Goal: Transaction & Acquisition: Purchase product/service

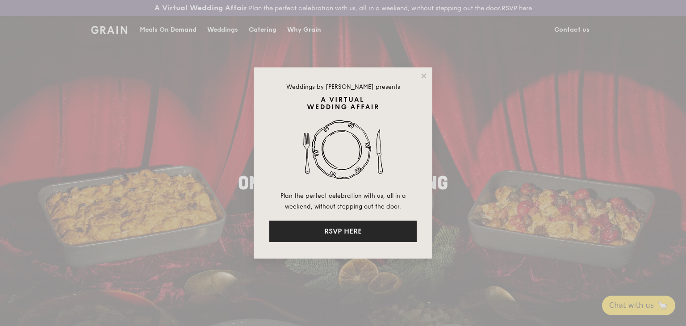
click at [342, 231] on button "RSVP HERE" at bounding box center [342, 230] width 147 height 21
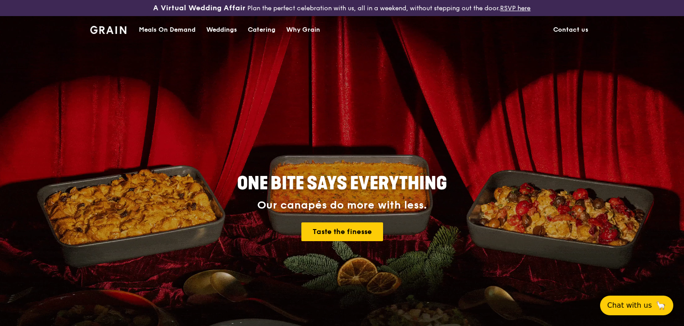
click at [171, 29] on div "Meals On Demand" at bounding box center [167, 30] width 57 height 27
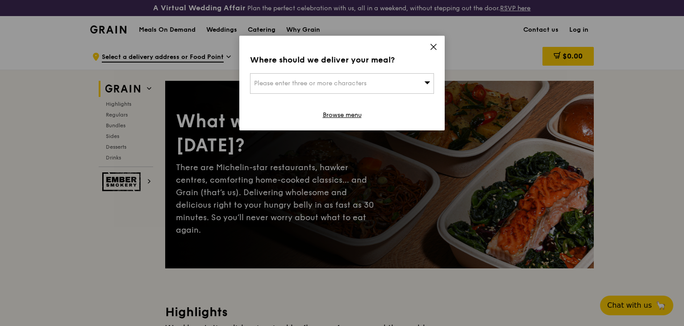
click at [433, 43] on icon at bounding box center [433, 47] width 8 height 8
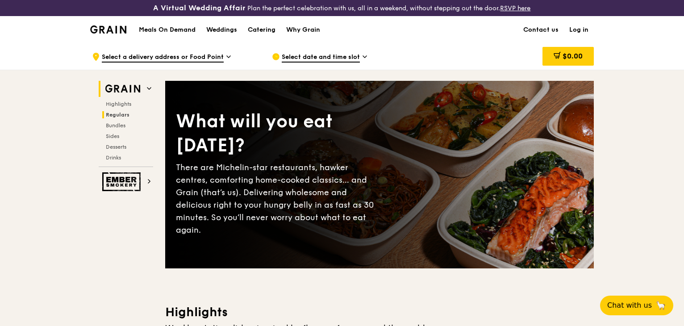
click at [120, 114] on span "Regulars" at bounding box center [118, 115] width 24 height 6
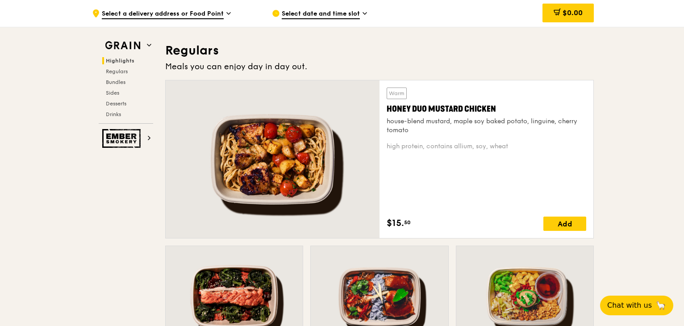
scroll to position [612, 0]
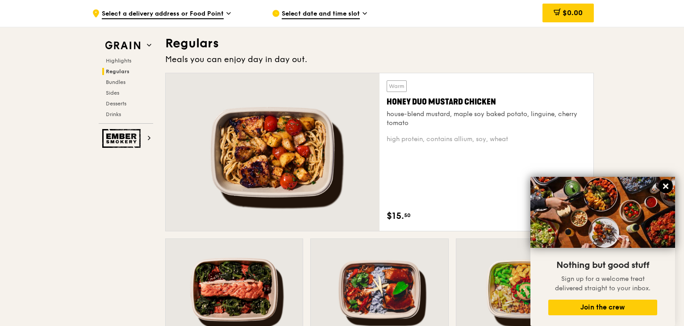
click at [664, 190] on icon at bounding box center [665, 186] width 8 height 8
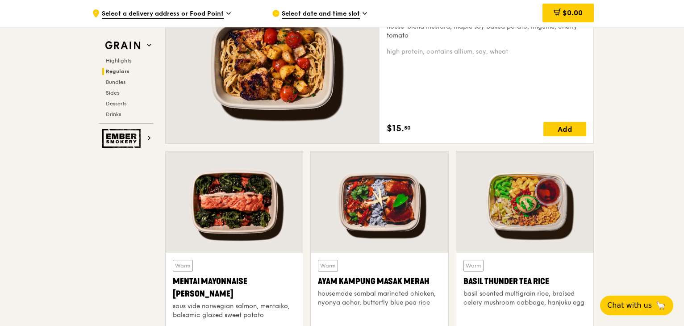
scroll to position [702, 0]
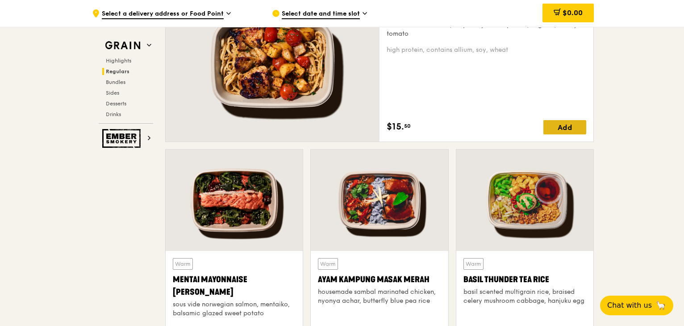
click at [571, 131] on div "Add" at bounding box center [564, 127] width 43 height 14
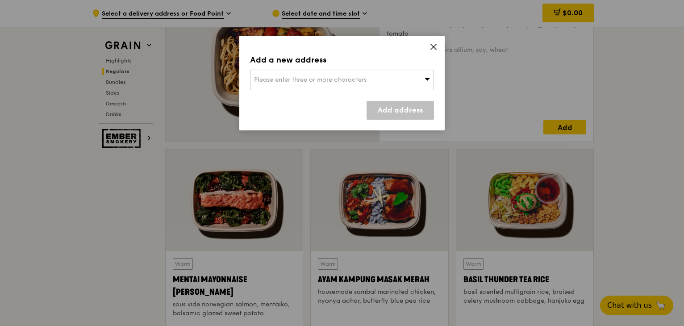
click at [411, 81] on div "Please enter three or more characters" at bounding box center [342, 80] width 184 height 21
type input "dbs asia hub"
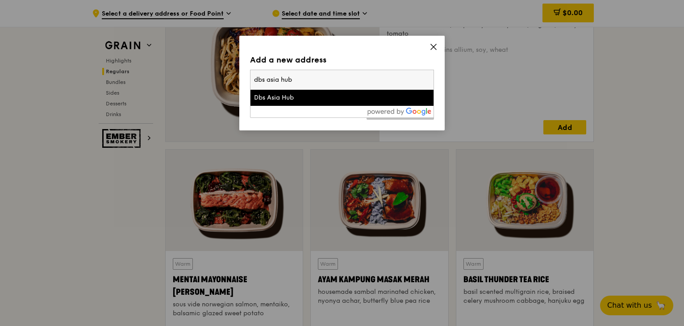
click at [335, 95] on div "Dbs Asia Hub" at bounding box center [320, 97] width 132 height 9
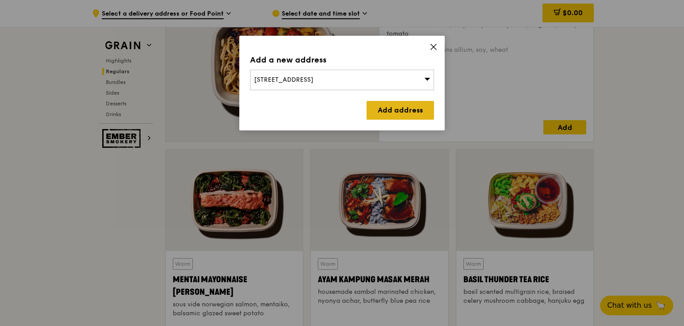
click at [382, 112] on link "Add address" at bounding box center [399, 110] width 67 height 19
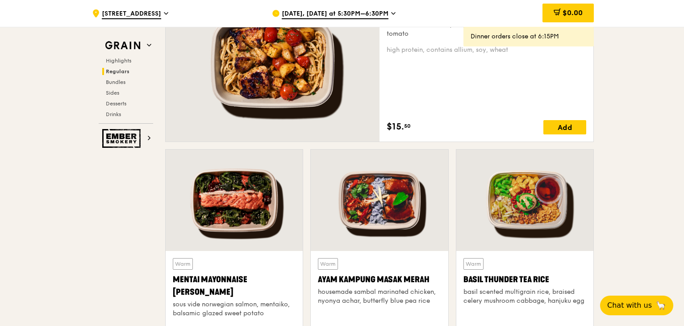
click at [391, 12] on icon at bounding box center [393, 13] width 4 height 8
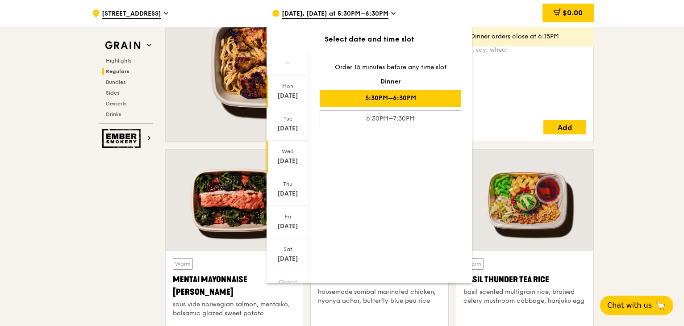
click at [281, 162] on div "[DATE]" at bounding box center [288, 161] width 40 height 9
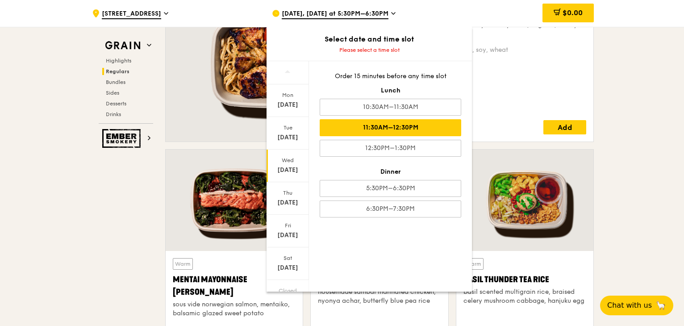
click at [420, 125] on div "11:30AM–12:30PM" at bounding box center [390, 127] width 141 height 17
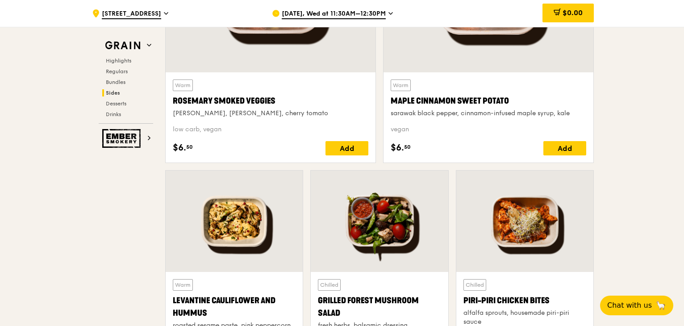
scroll to position [2220, 0]
